Goal: Information Seeking & Learning: Understand process/instructions

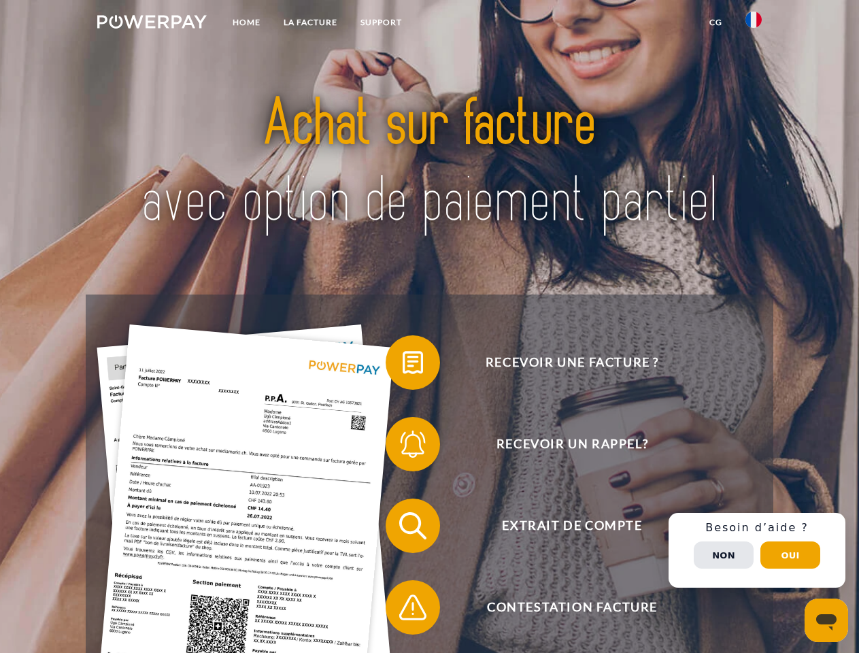
click at [152, 24] on img at bounding box center [152, 22] width 110 height 14
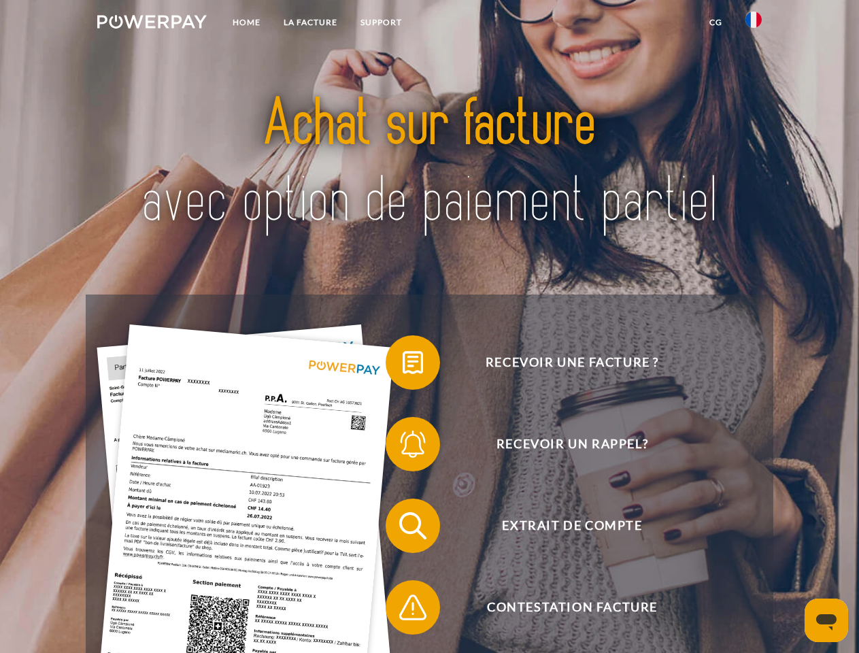
click at [754, 24] on img at bounding box center [754, 20] width 16 height 16
click at [716, 22] on link "CG" at bounding box center [716, 22] width 36 height 24
click at [403, 365] on span at bounding box center [393, 363] width 68 height 68
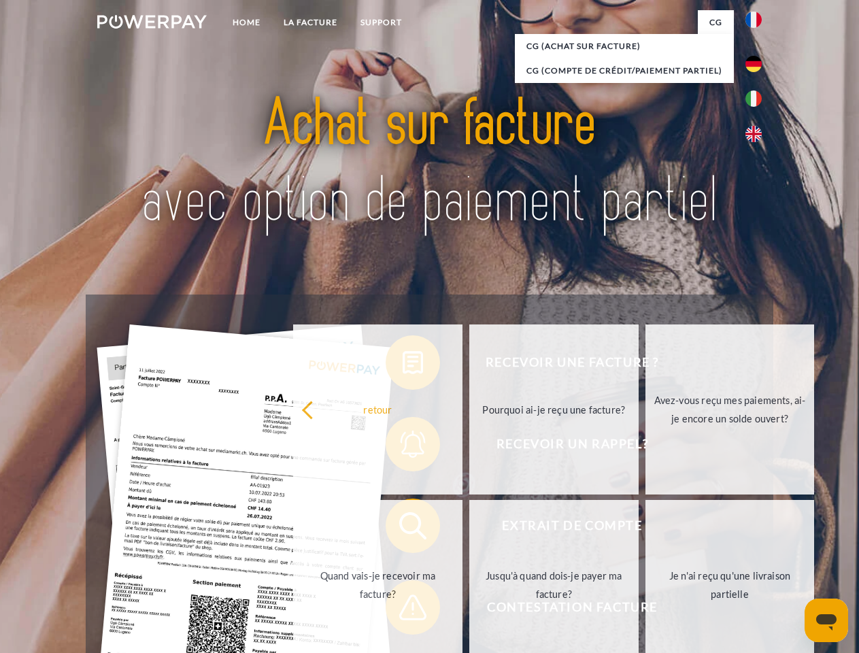
click at [403, 447] on div "Recevoir une facture ? Recevoir un rappel? Extrait de compte retour" at bounding box center [429, 567] width 687 height 544
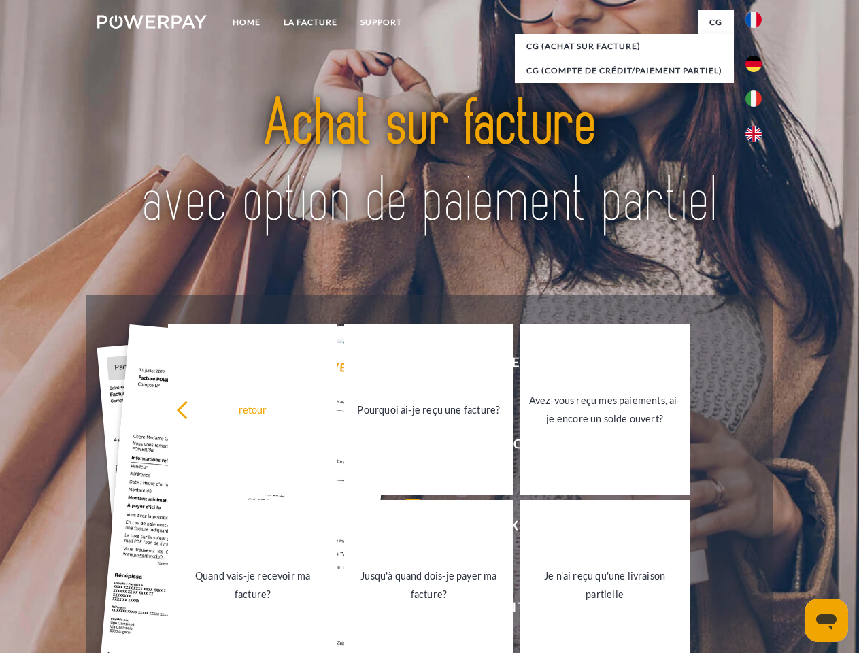
click at [403, 529] on link "Jusqu'à quand dois-je payer ma facture?" at bounding box center [428, 585] width 169 height 170
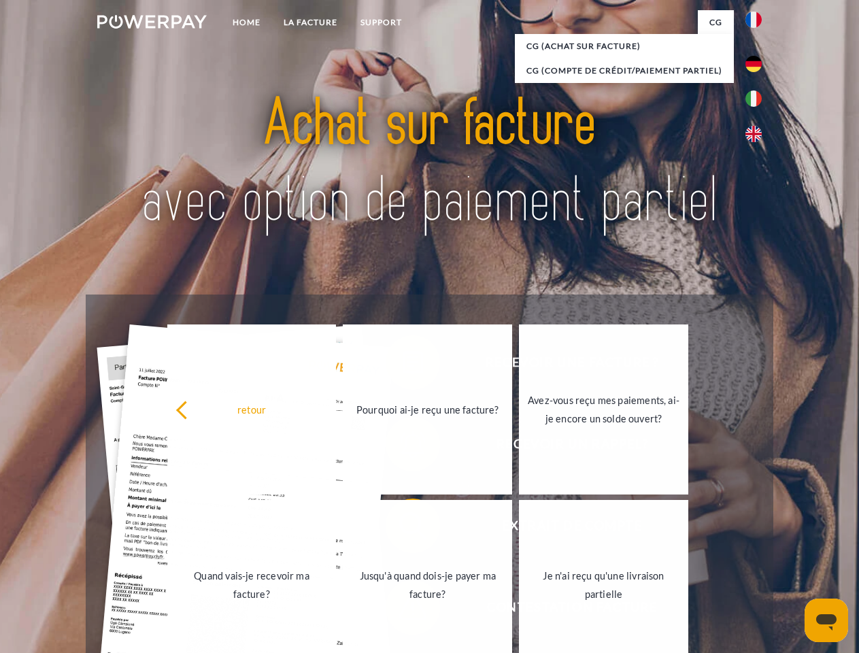
click at [403, 610] on link "Jusqu'à quand dois-je payer ma facture?" at bounding box center [427, 585] width 169 height 170
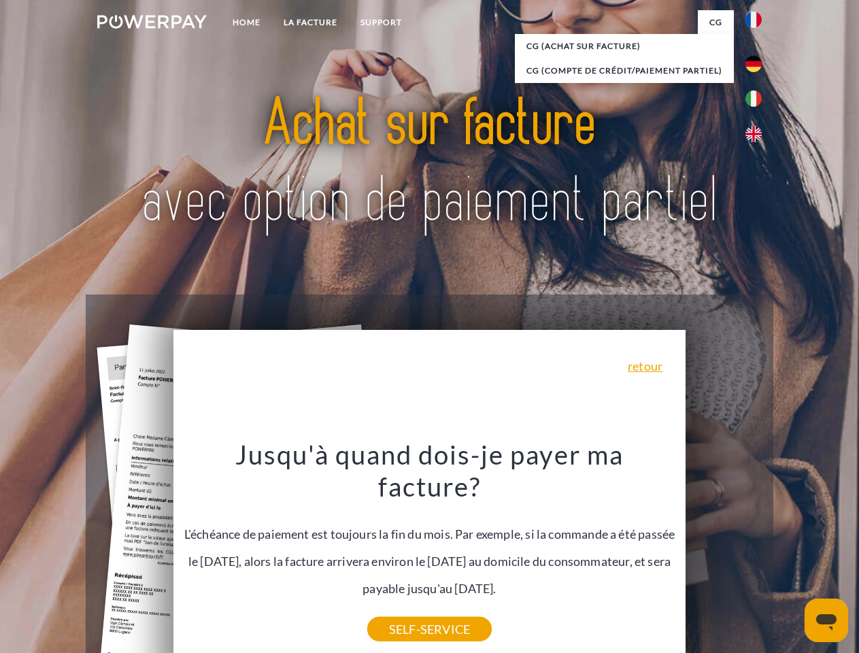
click at [757, 550] on div "Recevoir une facture ? Recevoir un rappel? Extrait de compte retour" at bounding box center [429, 567] width 687 height 544
click at [724, 553] on span "Extrait de compte" at bounding box center [572, 526] width 333 height 54
click at [791, 555] on header "Home LA FACTURE Support" at bounding box center [429, 470] width 859 height 940
